Goal: Task Accomplishment & Management: Manage account settings

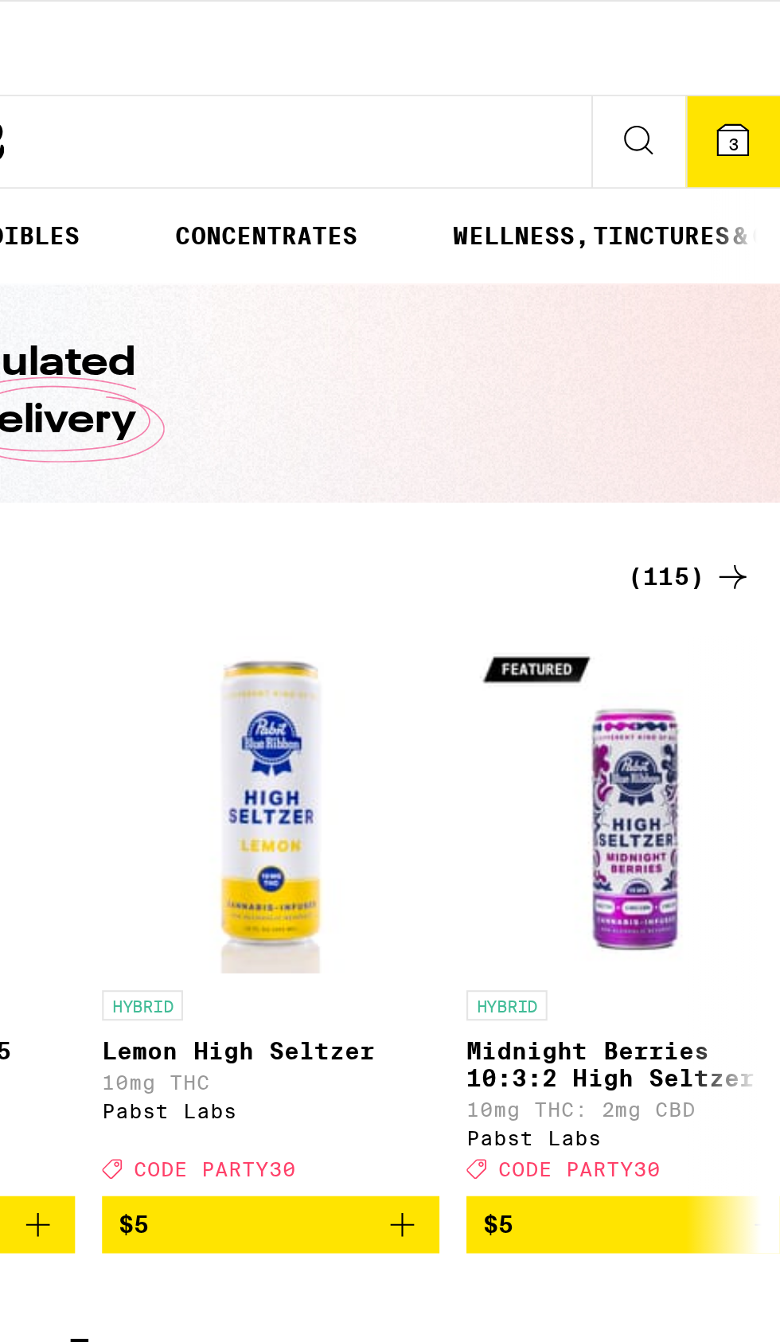
click at [757, 63] on span "3" at bounding box center [757, 68] width 5 height 10
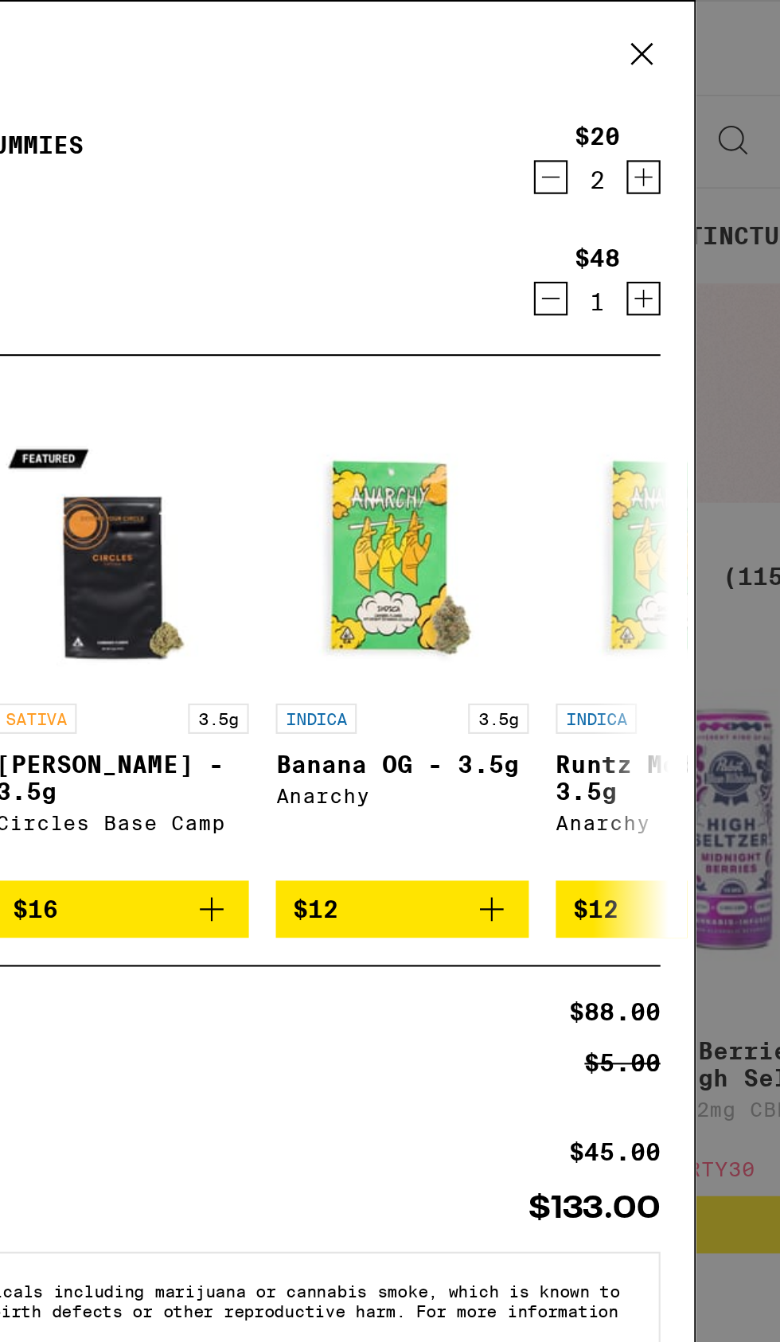
click at [677, 26] on icon at bounding box center [670, 26] width 24 height 24
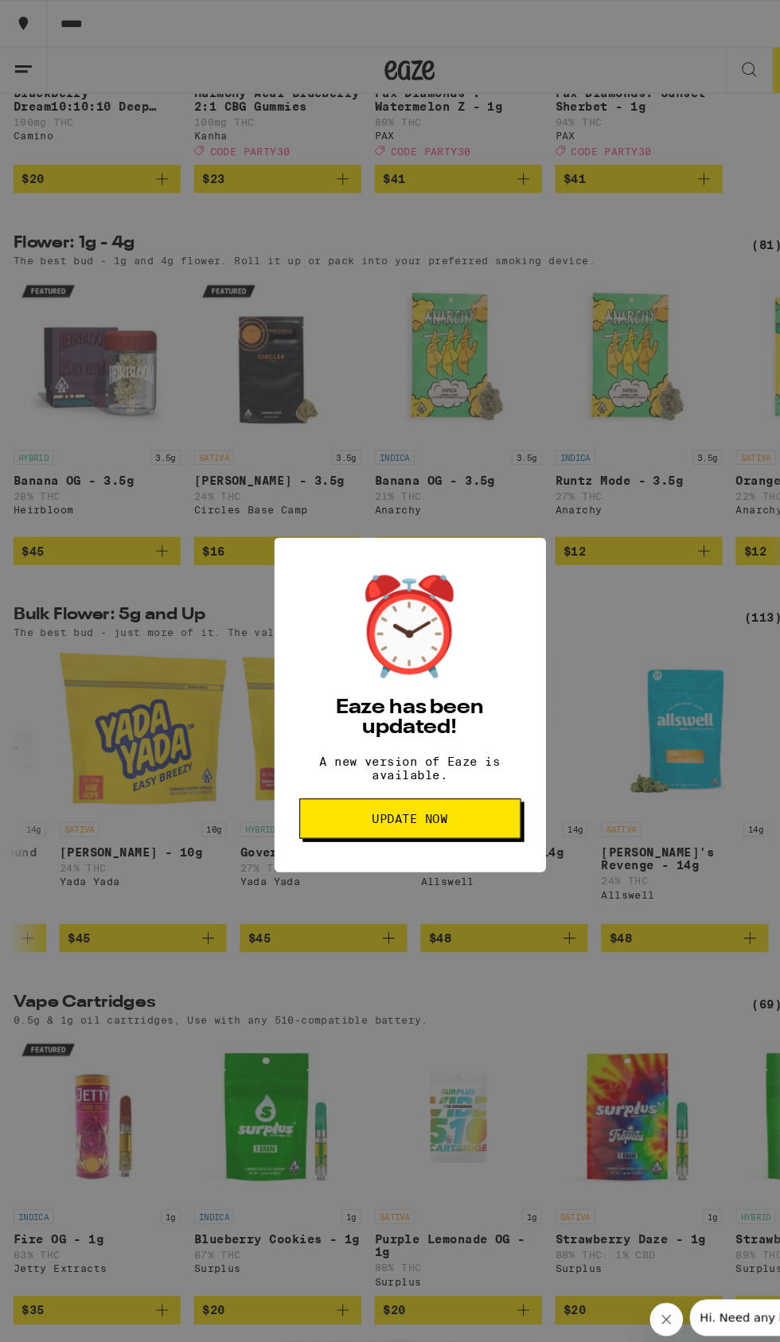
scroll to position [0, 5293]
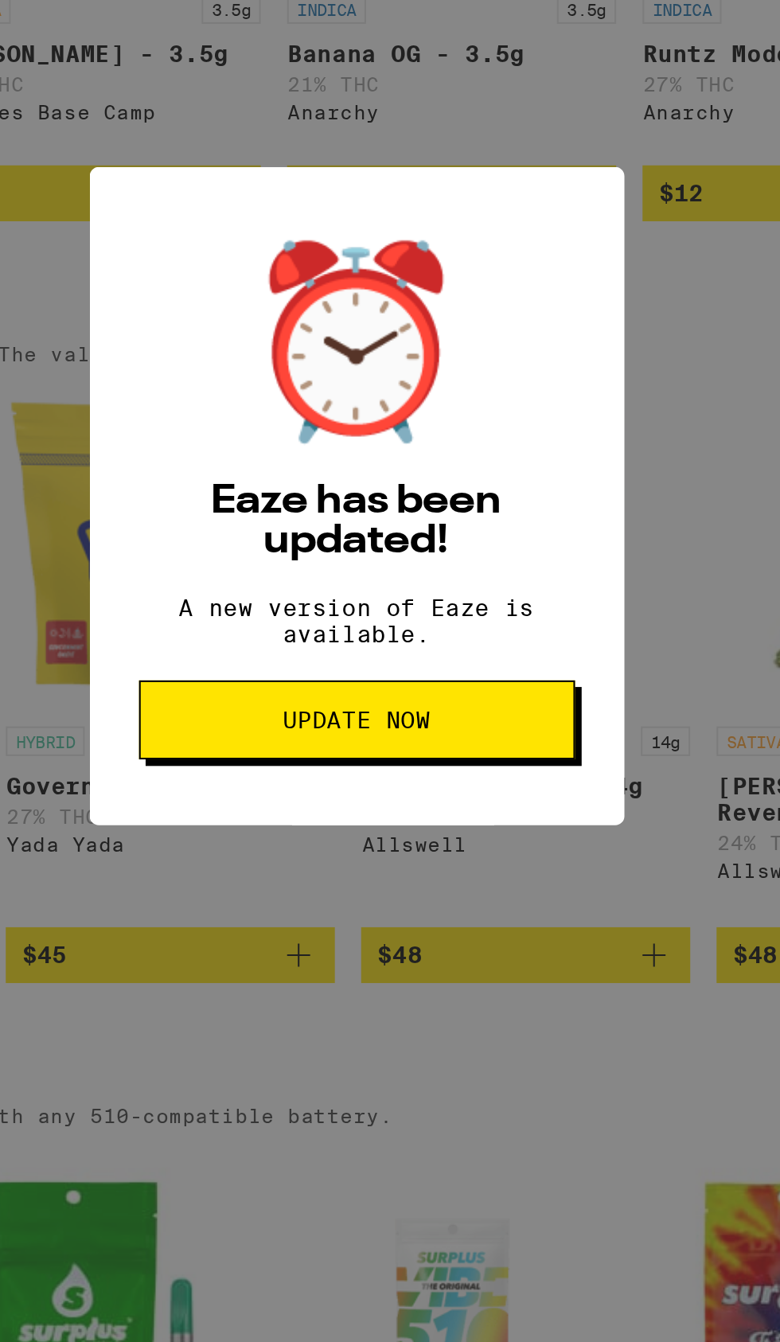
click at [442, 785] on span "Update Now" at bounding box center [390, 779] width 184 height 11
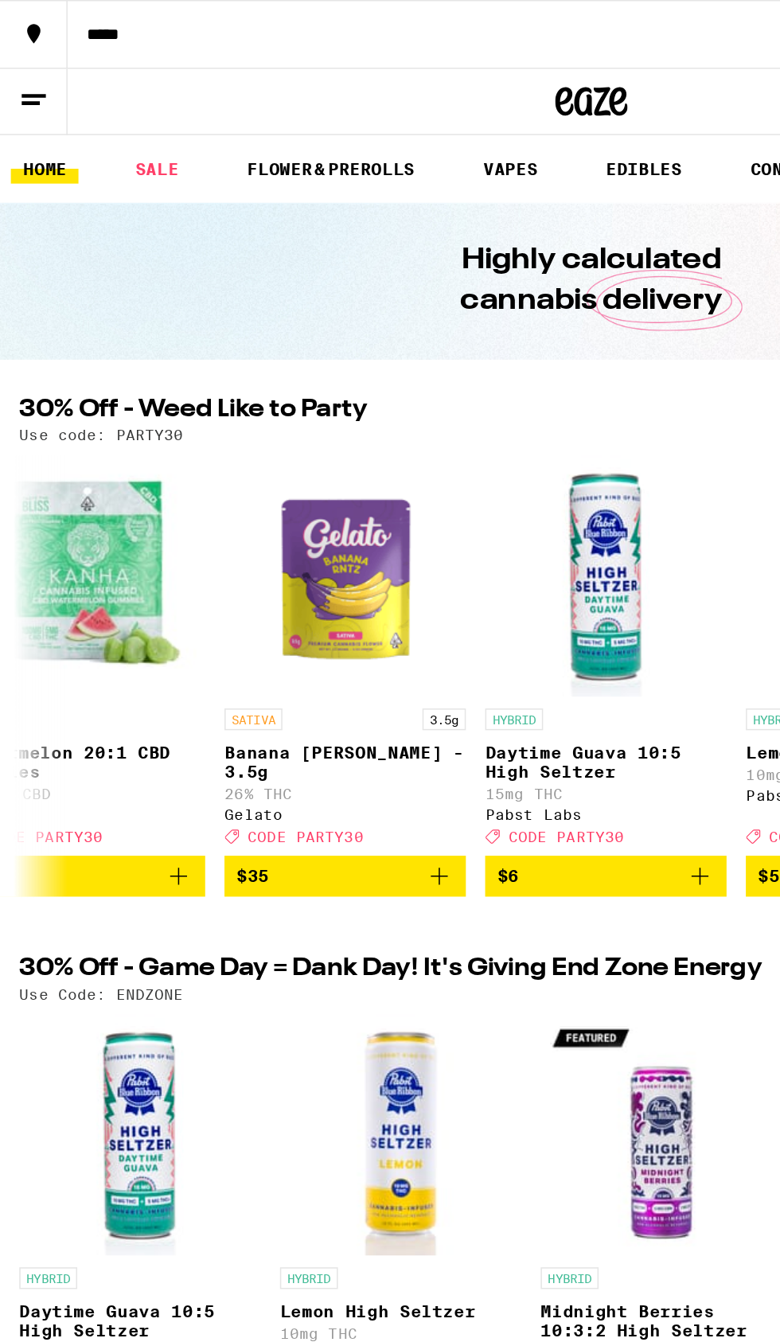
click at [26, 76] on button at bounding box center [22, 67] width 45 height 44
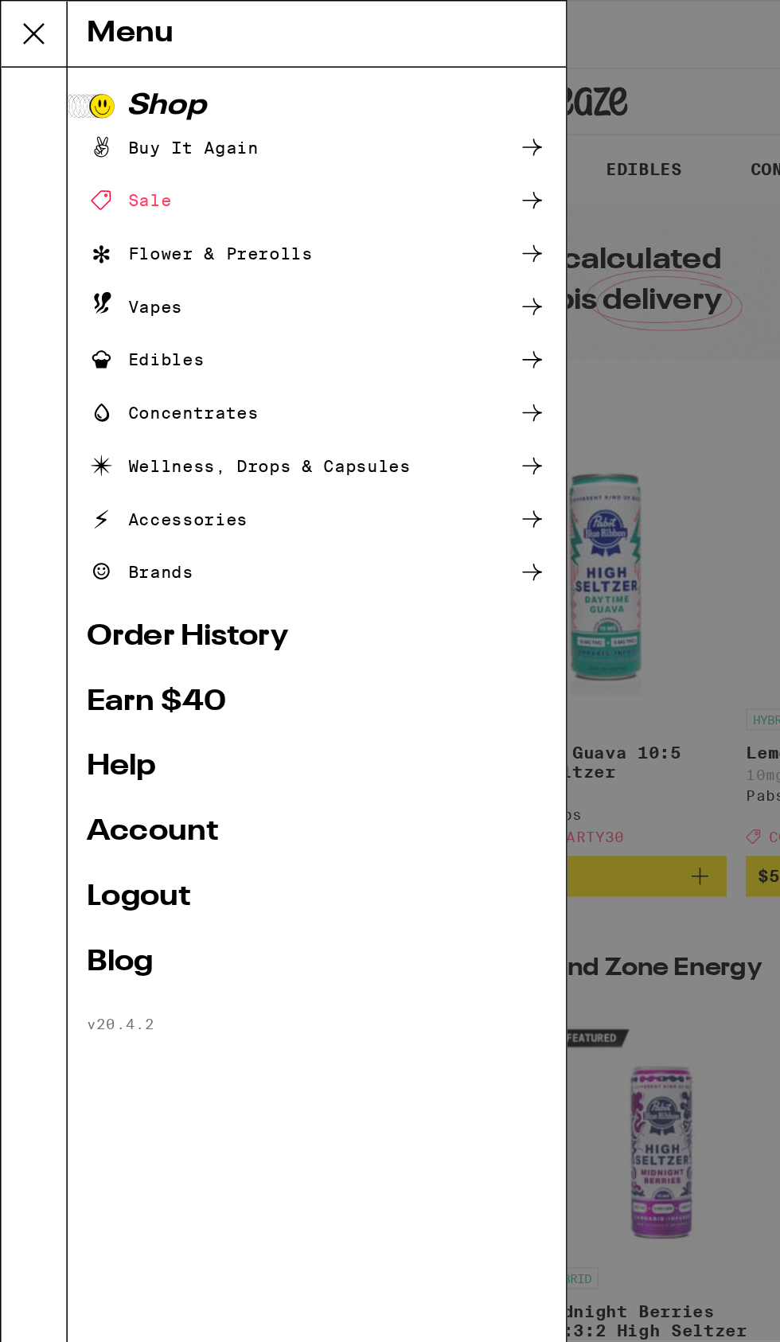
click at [134, 554] on link "Account" at bounding box center [208, 549] width 303 height 19
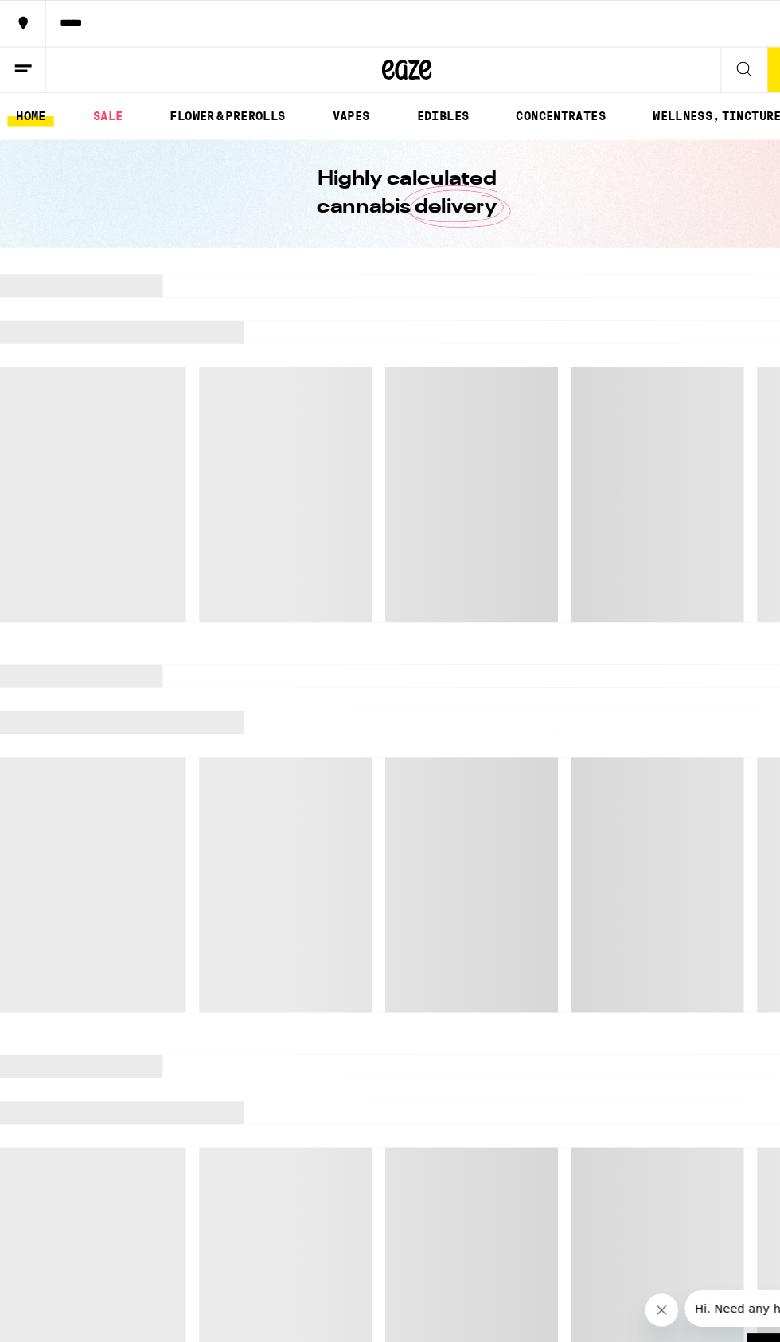
click at [20, 68] on line at bounding box center [20, 68] width 12 height 0
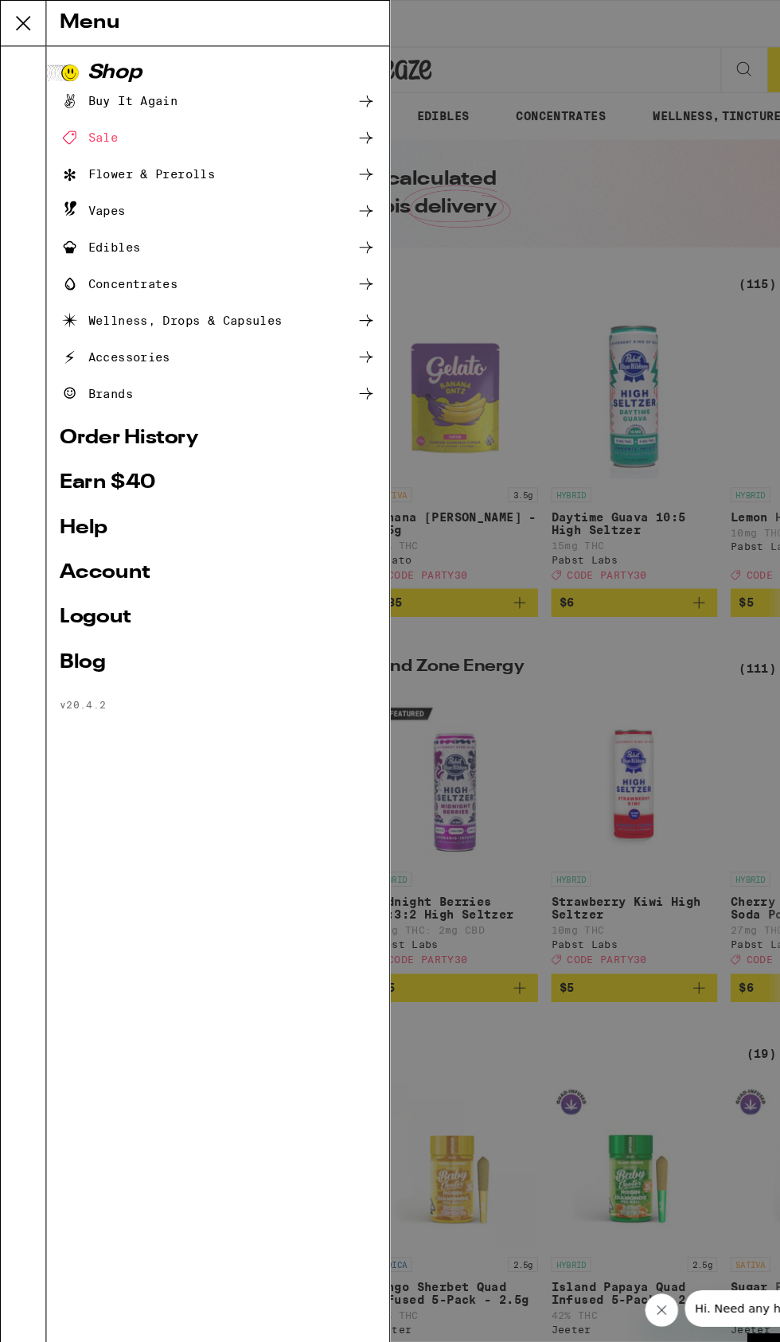
click at [95, 586] on link "Logout" at bounding box center [208, 592] width 303 height 19
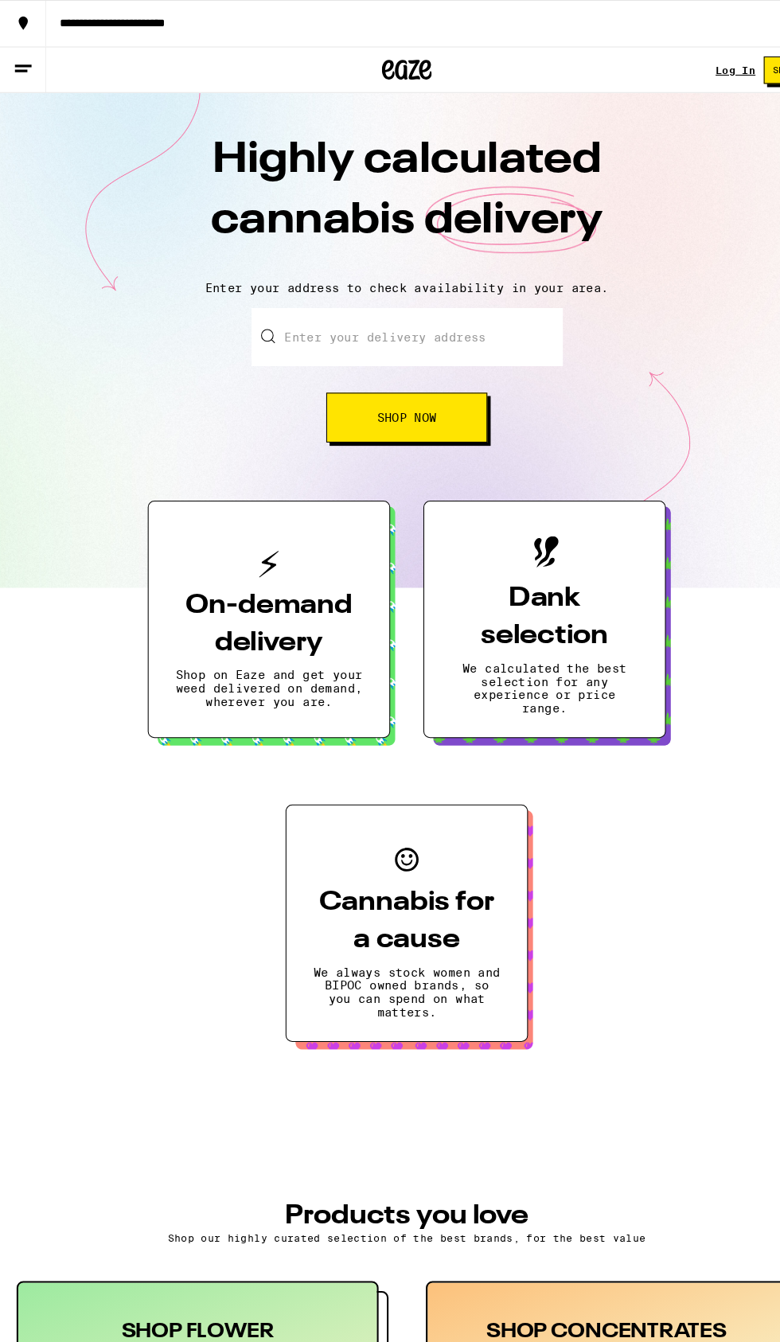
click at [696, 67] on link "Log In" at bounding box center [705, 67] width 38 height 10
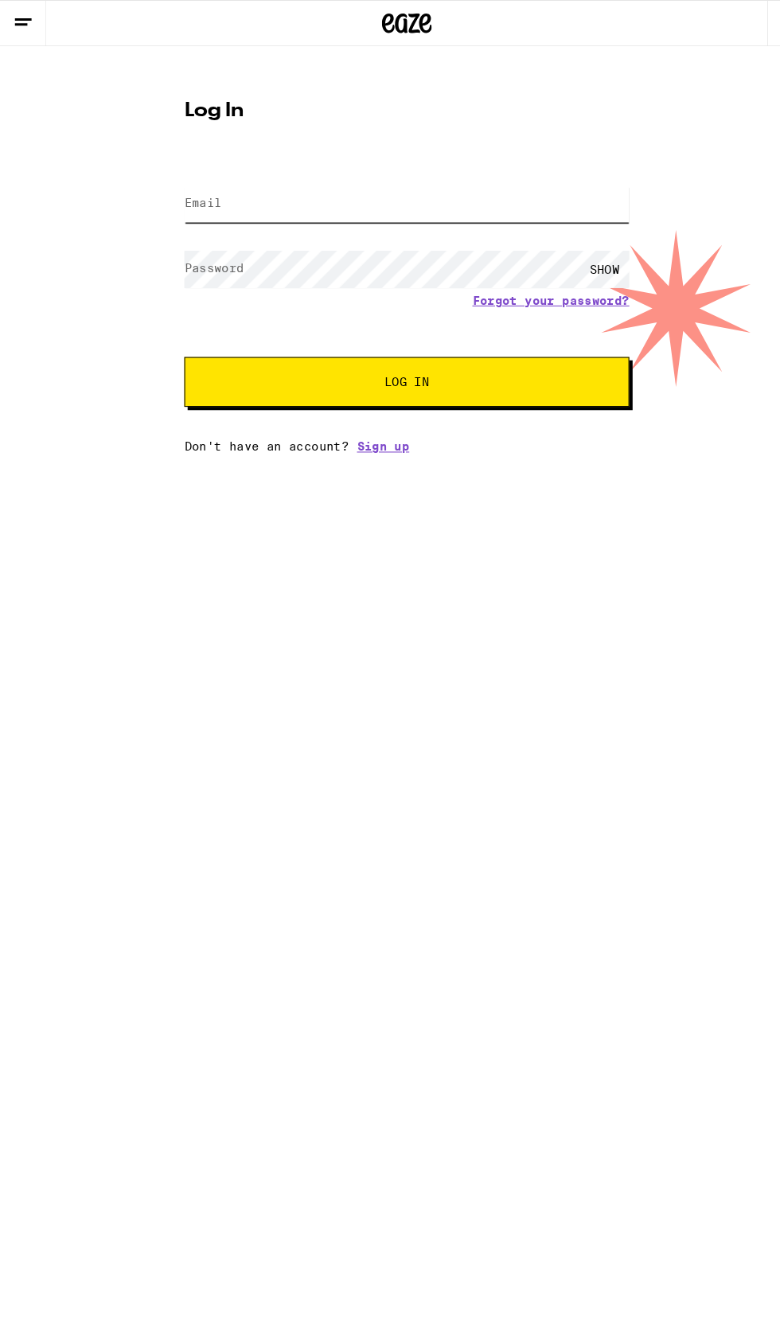
click at [252, 199] on input "Email" at bounding box center [390, 195] width 427 height 36
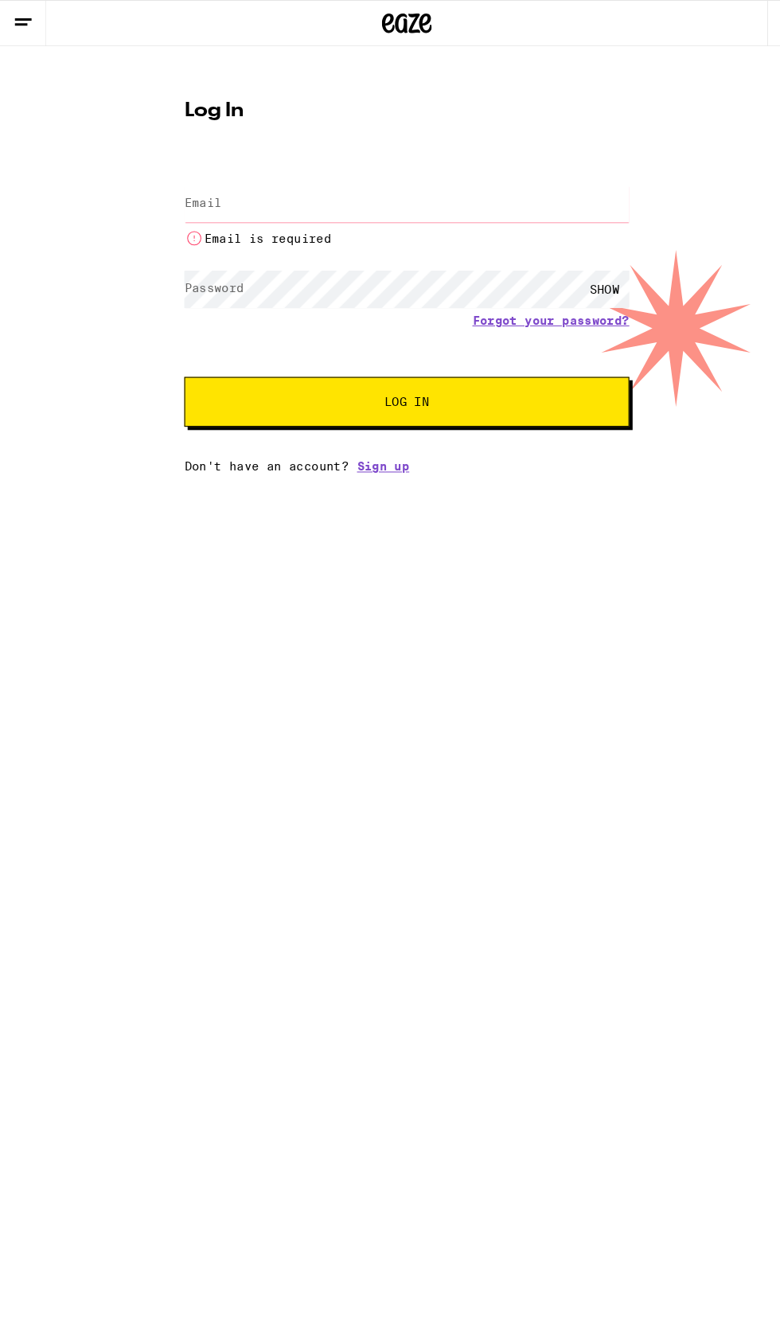
type input "[EMAIL_ADDRESS][DOMAIN_NAME]"
click at [177, 361] on button "Log In" at bounding box center [390, 385] width 427 height 48
